Goal: Information Seeking & Learning: Find specific fact

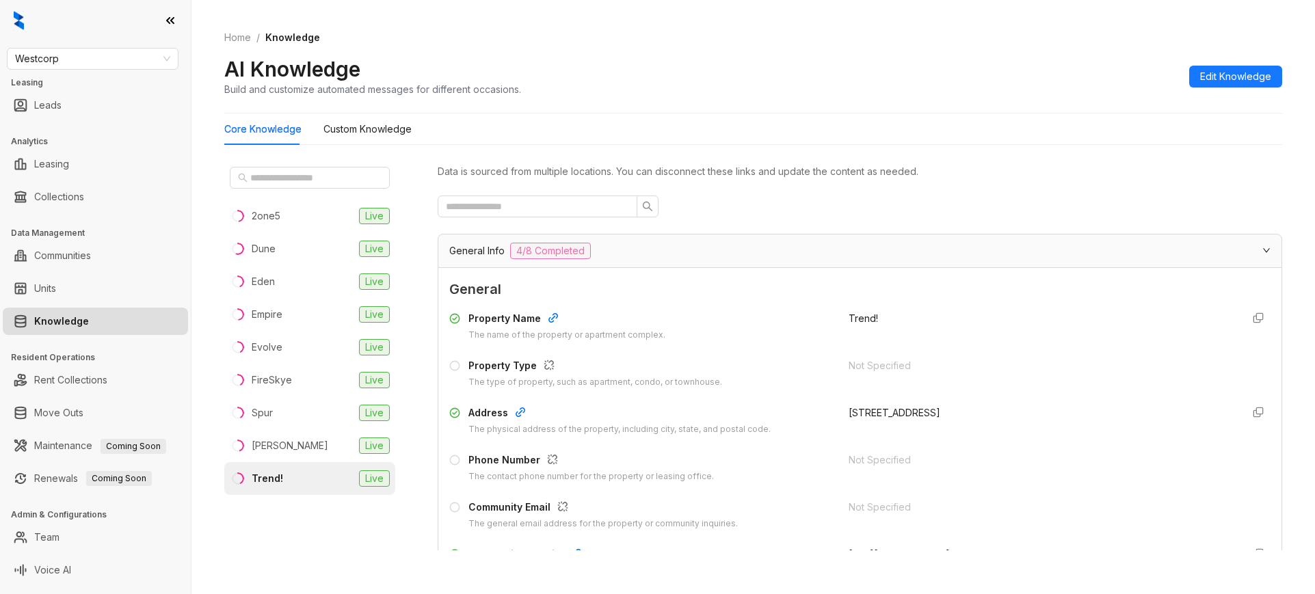
scroll to position [1535, 0]
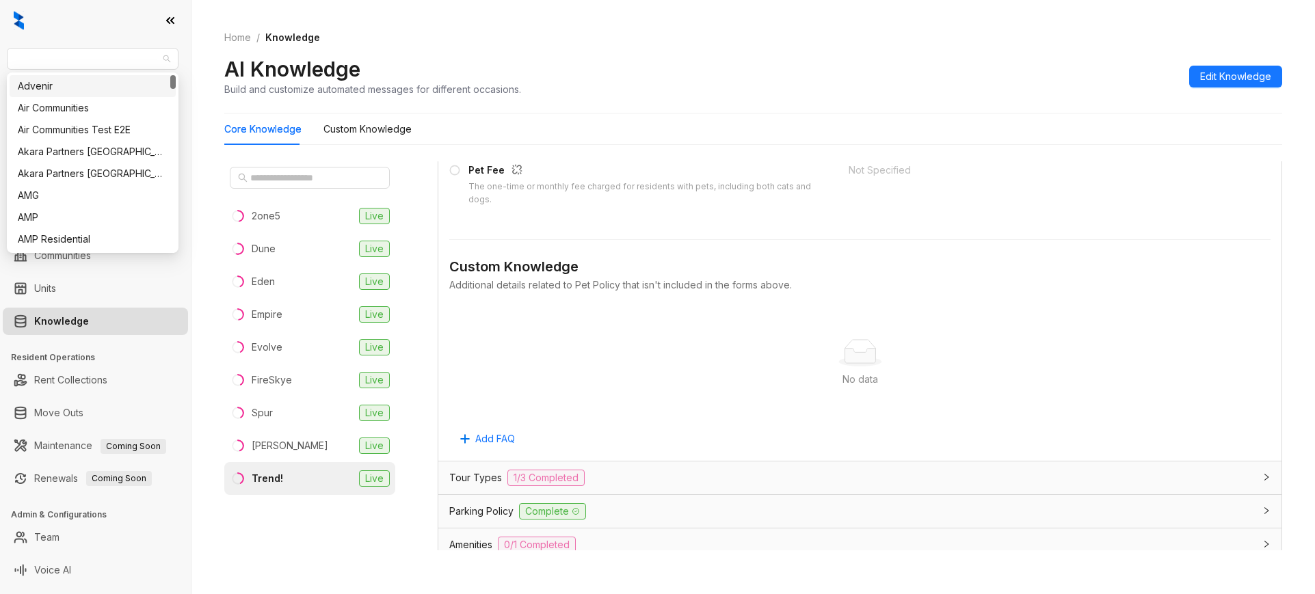
drag, startPoint x: 86, startPoint y: 56, endPoint x: -10, endPoint y: 68, distance: 96.5
click at [0, 68] on html "Westcorp Leasing Leads Analytics Leasing Collections Data Management Communitie…" at bounding box center [657, 297] width 1315 height 594
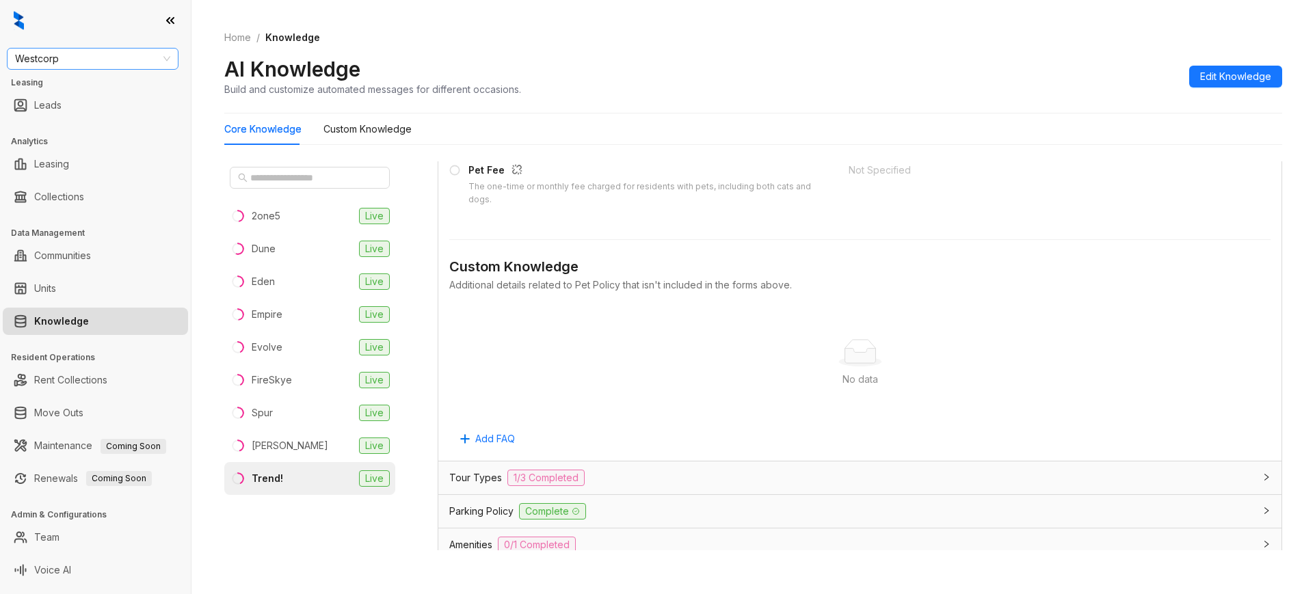
click at [48, 49] on span "Westcorp" at bounding box center [92, 59] width 155 height 21
type input "****"
click at [54, 85] on div "[PERSON_NAME] [PERSON_NAME]" at bounding box center [93, 86] width 150 height 15
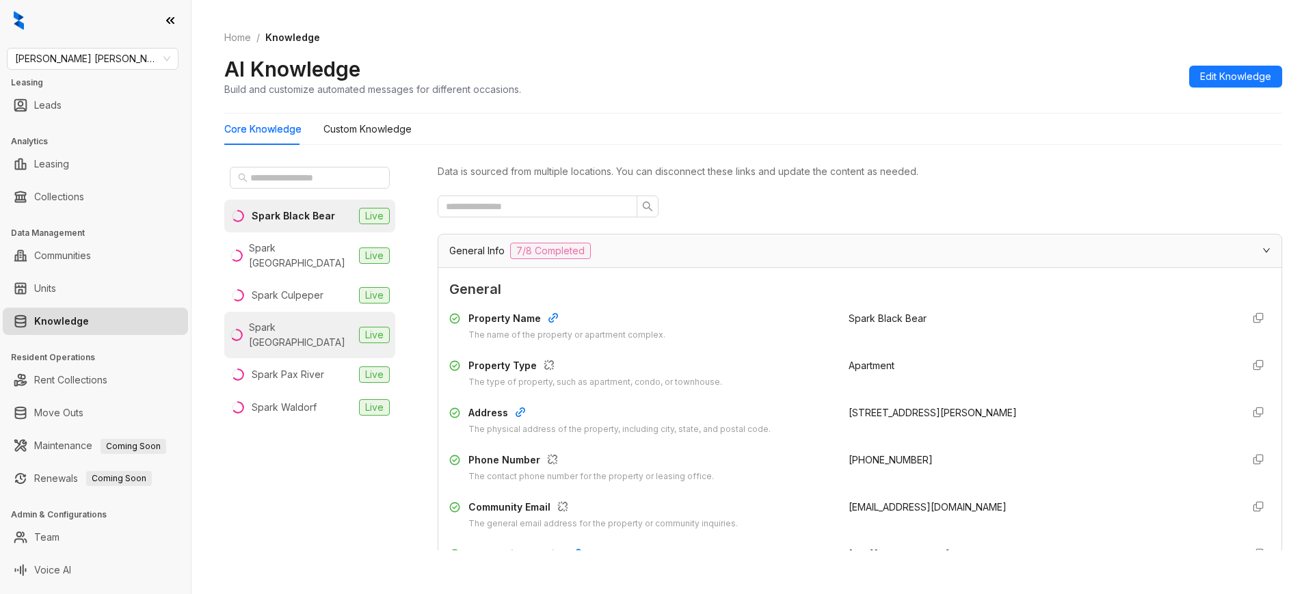
click at [313, 320] on div "Spark [GEOGRAPHIC_DATA]" at bounding box center [301, 335] width 105 height 30
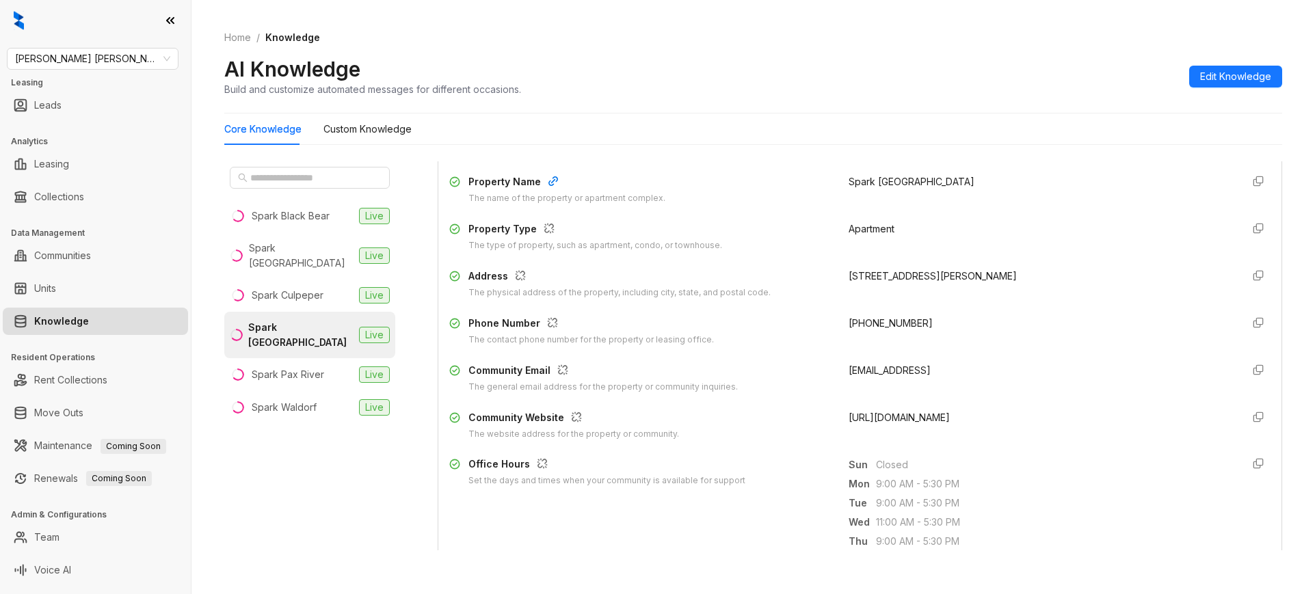
scroll to position [142, 0]
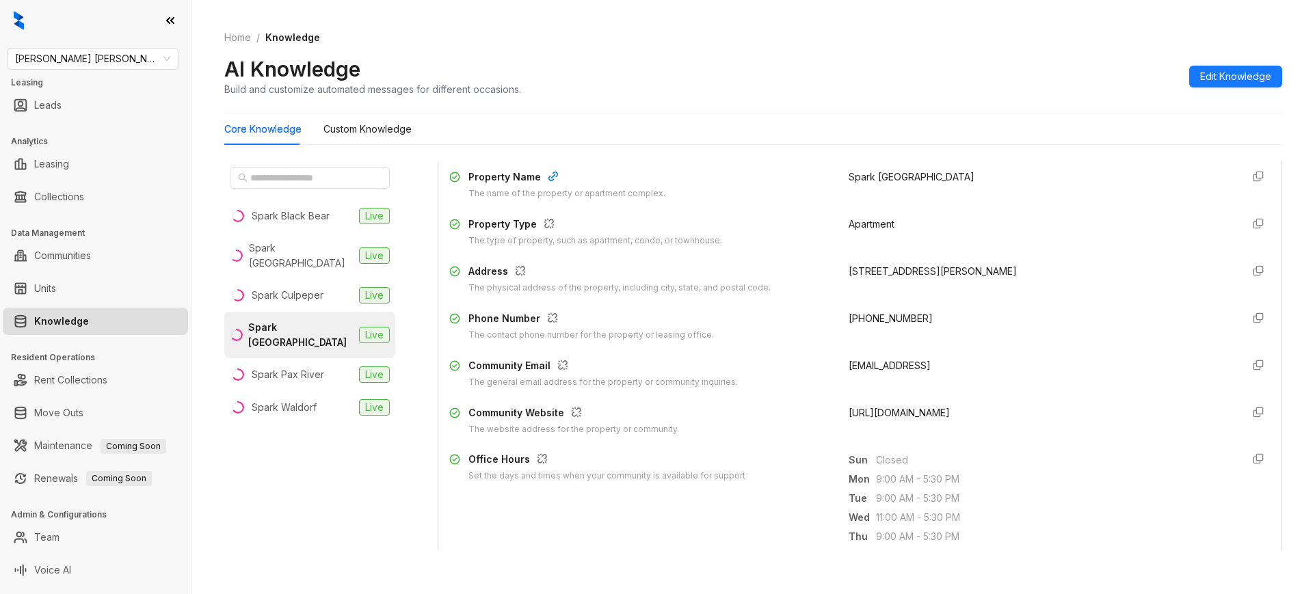
drag, startPoint x: 1041, startPoint y: 417, endPoint x: 834, endPoint y: 412, distance: 207.3
click at [834, 412] on div "Community Website The website address for the property or community. [URL][DOMA…" at bounding box center [860, 421] width 822 height 31
copy span "[URL][DOMAIN_NAME]"
